Goal: Task Accomplishment & Management: Complete application form

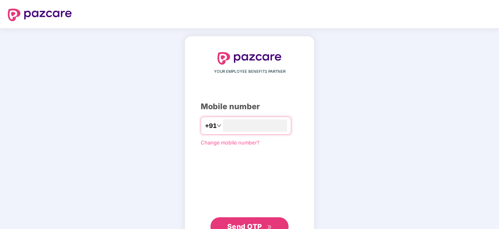
type input "**********"
click at [270, 222] on span "Send OTP" at bounding box center [249, 226] width 45 height 11
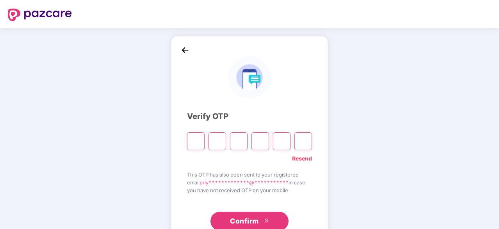
type input "*"
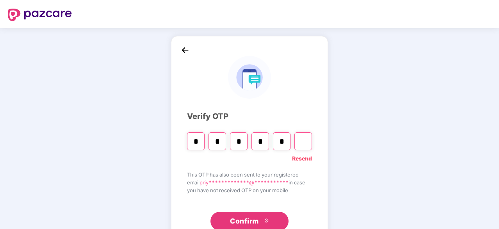
type input "*"
